Goal: Task Accomplishment & Management: Use online tool/utility

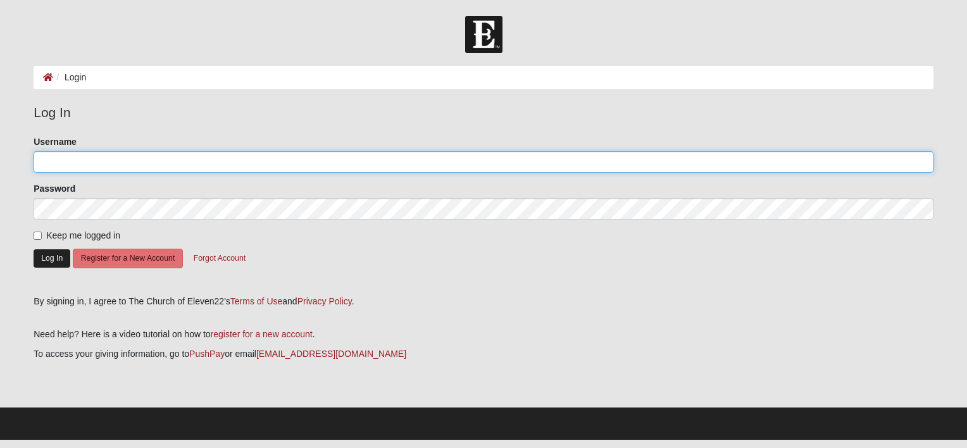
type input "cdsmith"
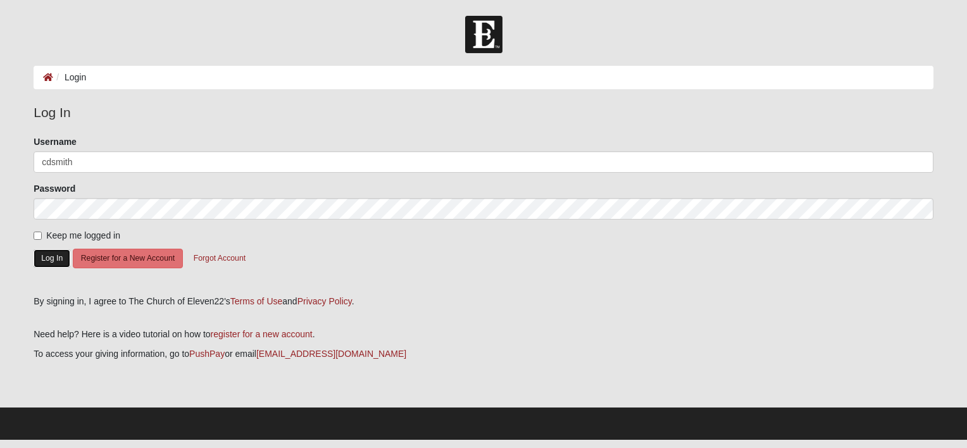
click at [46, 256] on button "Log In" at bounding box center [52, 258] width 37 height 18
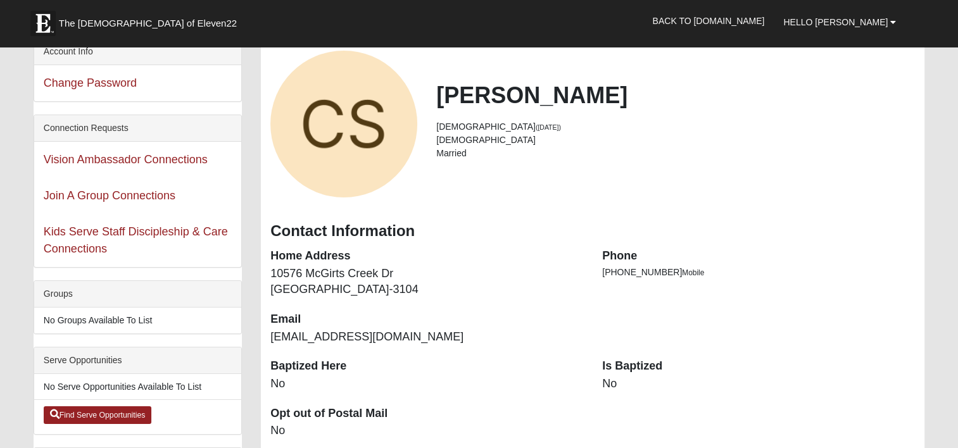
scroll to position [81, 0]
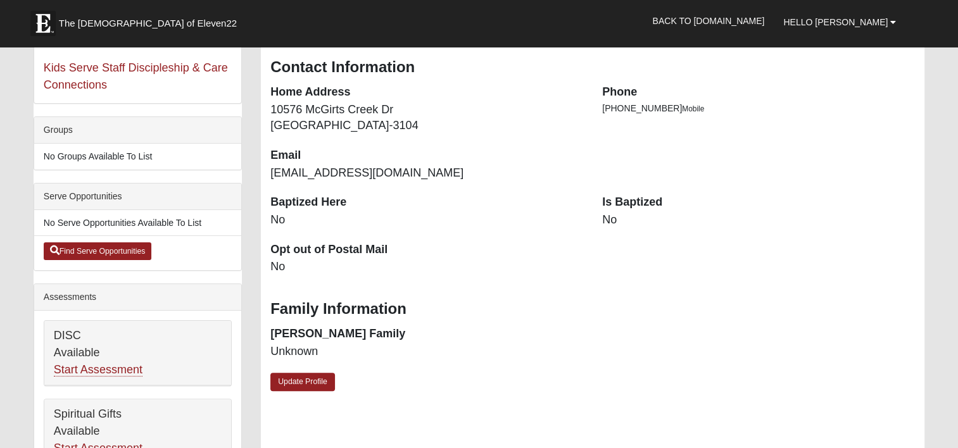
scroll to position [233, 0]
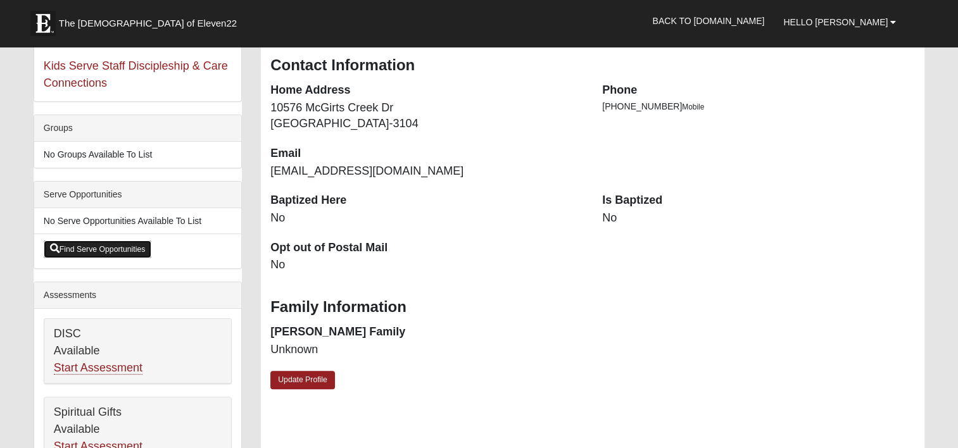
click at [82, 244] on link "Find Serve Opportunities" at bounding box center [98, 250] width 108 height 18
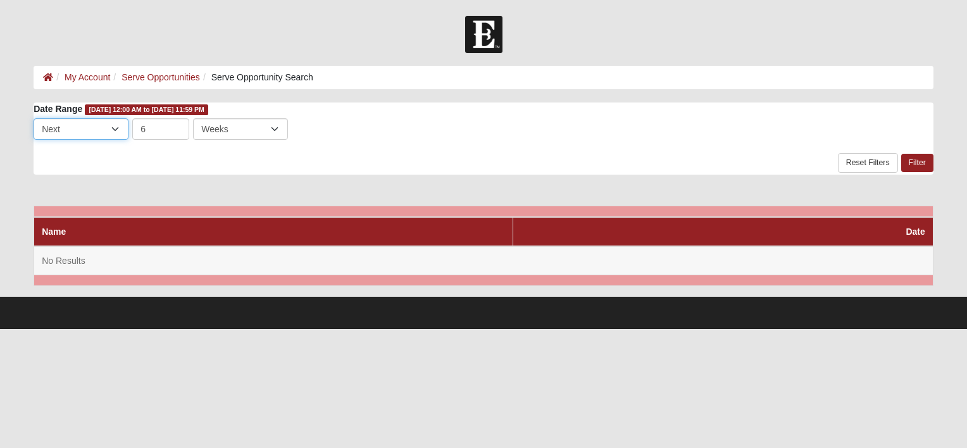
click at [118, 125] on select "Last Next" at bounding box center [81, 129] width 95 height 22
click at [277, 128] on select "Days Weeks Months" at bounding box center [240, 129] width 95 height 22
select select "3"
click at [193, 118] on select "Days Weeks Months" at bounding box center [240, 129] width 95 height 22
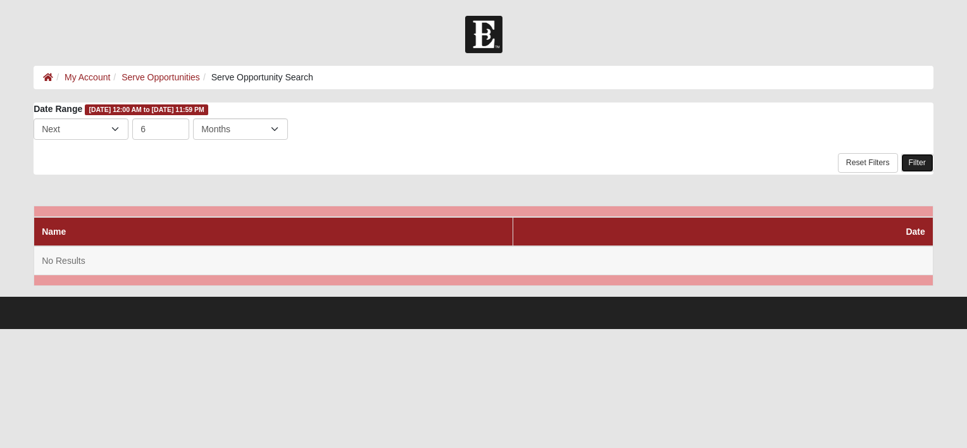
click at [922, 160] on link "Filter" at bounding box center [918, 163] width 32 height 18
